Goal: Find specific page/section: Find specific page/section

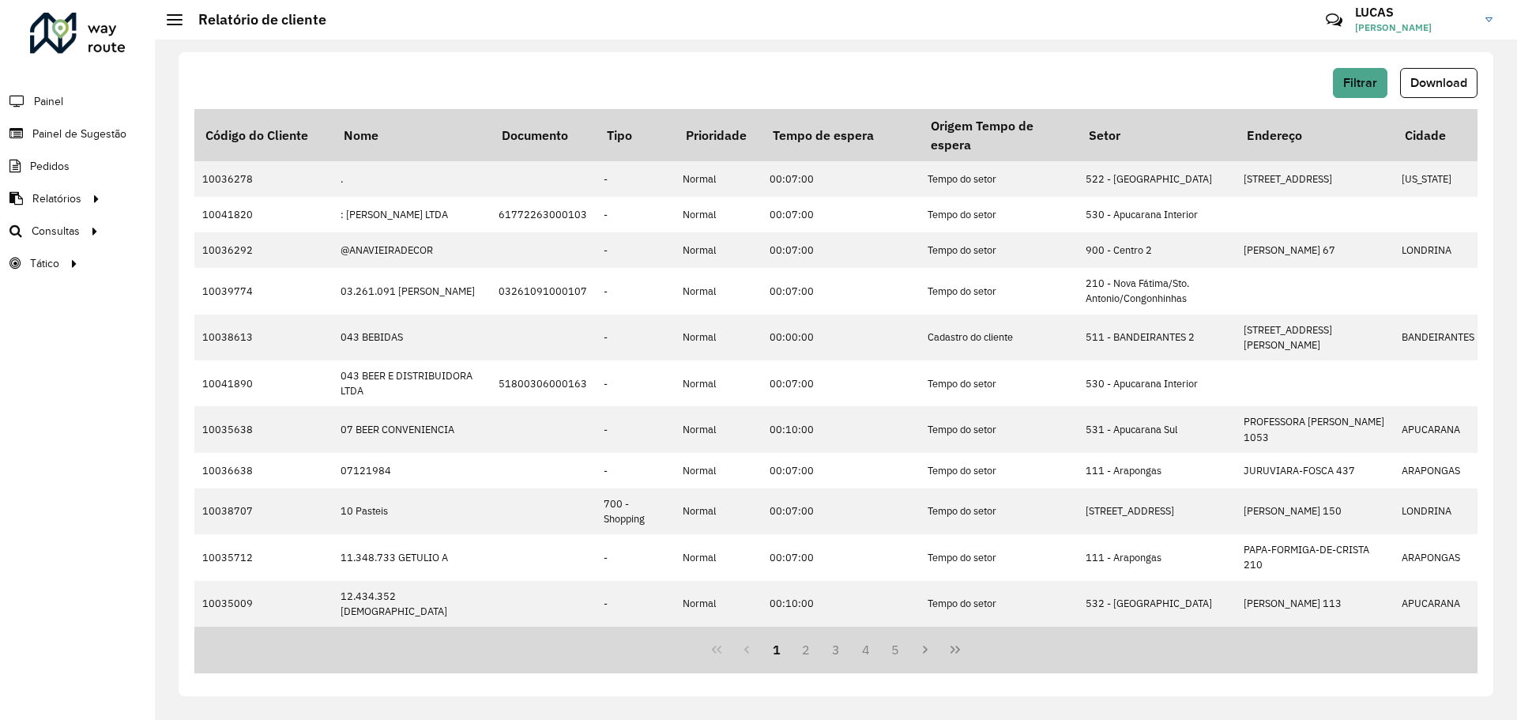
click at [1393, 21] on span "[PERSON_NAME]" at bounding box center [1414, 28] width 119 height 14
click at [1399, 122] on link "Encerrar sessão" at bounding box center [1426, 127] width 139 height 48
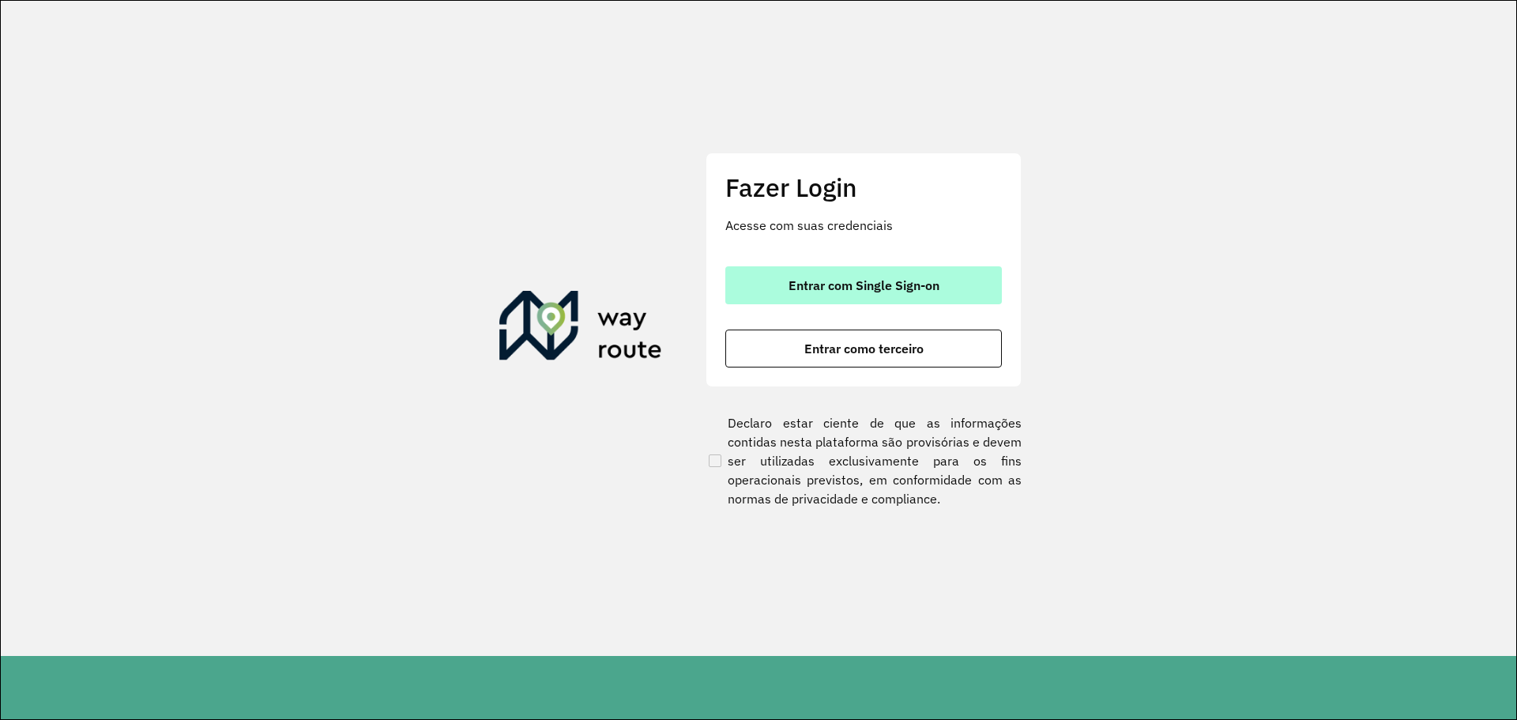
click at [825, 280] on font "Entrar com Single Sign-on" at bounding box center [864, 285] width 151 height 16
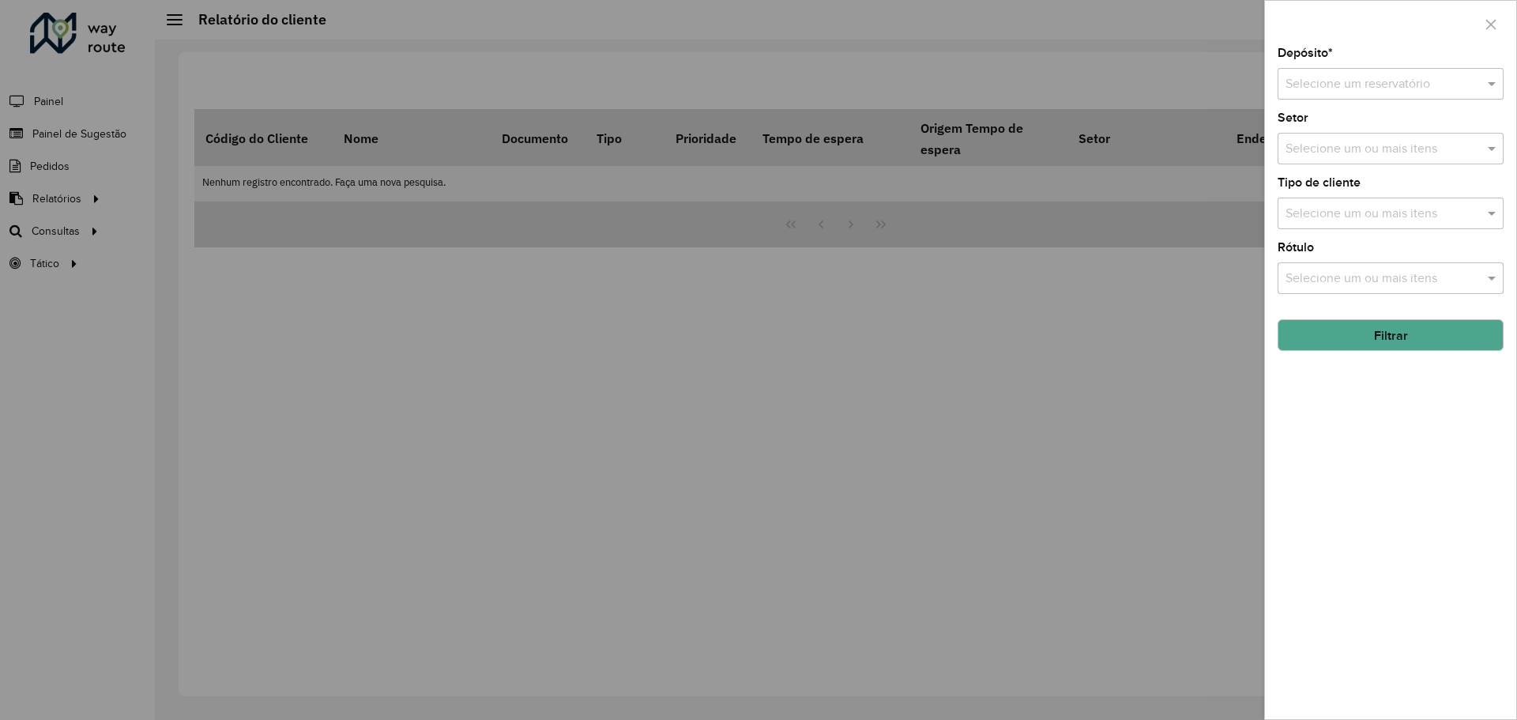
click at [255, 250] on div at bounding box center [758, 360] width 1517 height 720
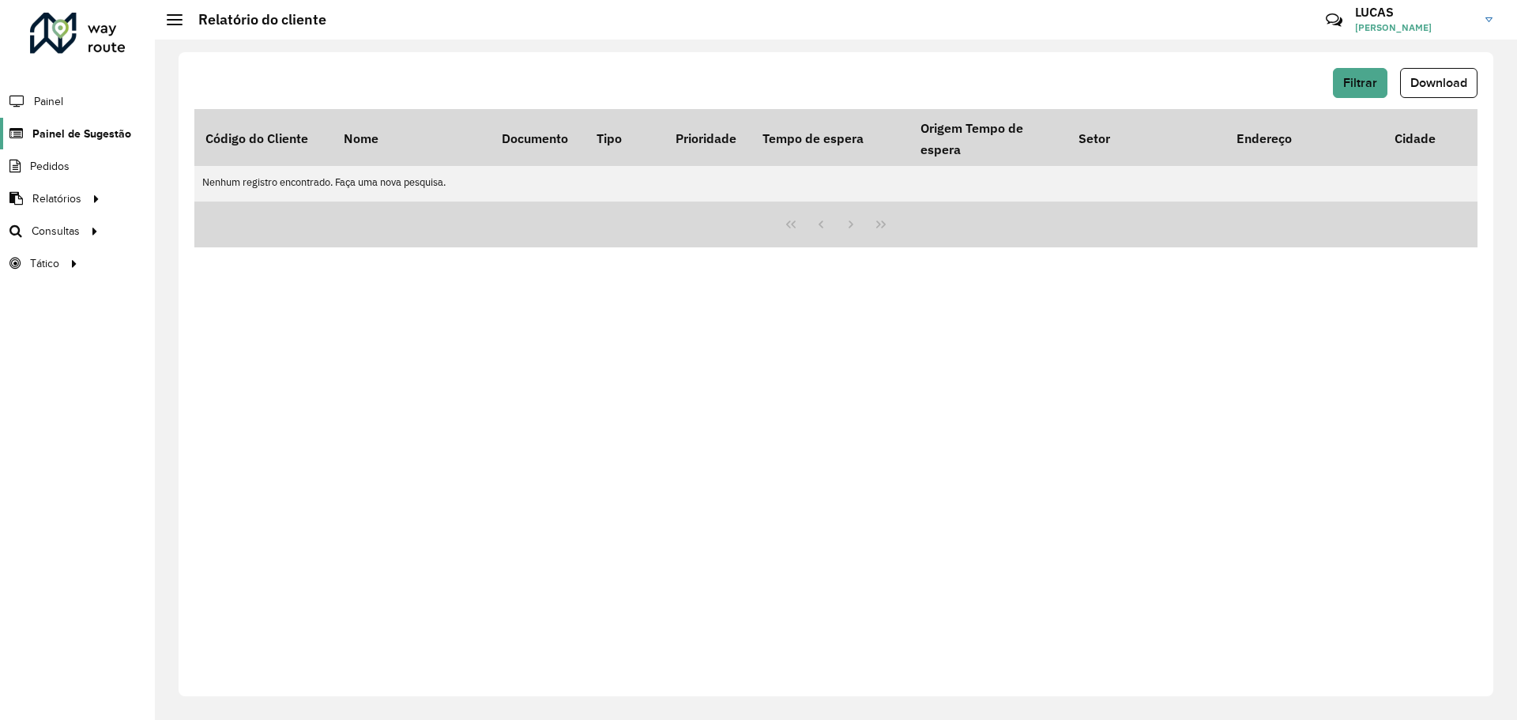
click at [48, 141] on span "Painel de Sugestão" at bounding box center [81, 134] width 99 height 17
